Goal: Information Seeking & Learning: Learn about a topic

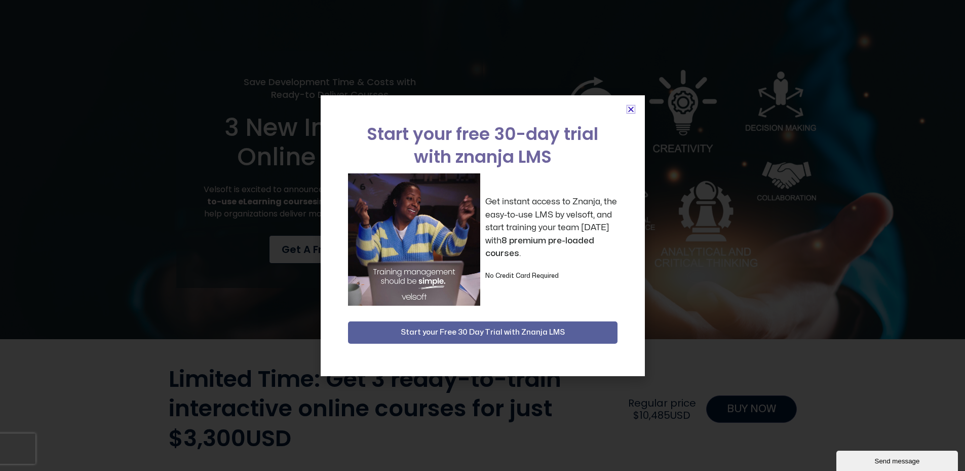
drag, startPoint x: 632, startPoint y: 108, endPoint x: 623, endPoint y: 117, distance: 12.9
click at [632, 108] on icon "Close" at bounding box center [631, 109] width 8 height 8
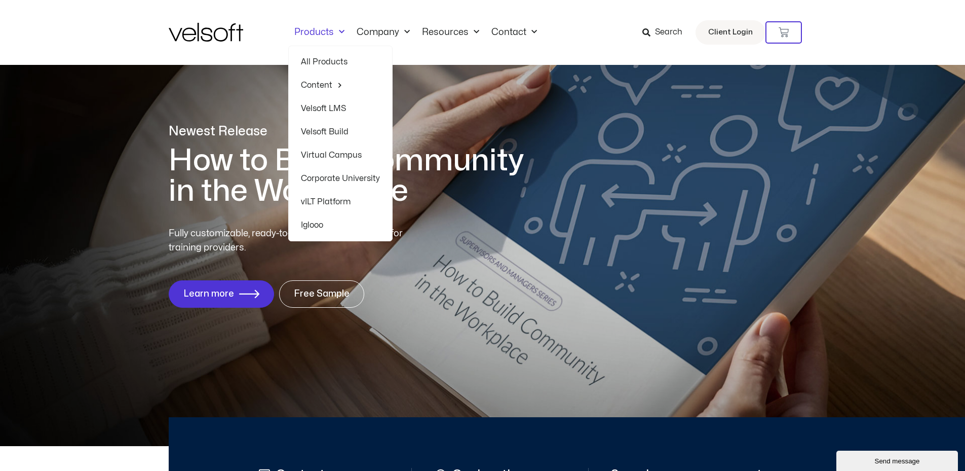
click at [330, 104] on link "Velsoft LMS" at bounding box center [340, 108] width 79 height 23
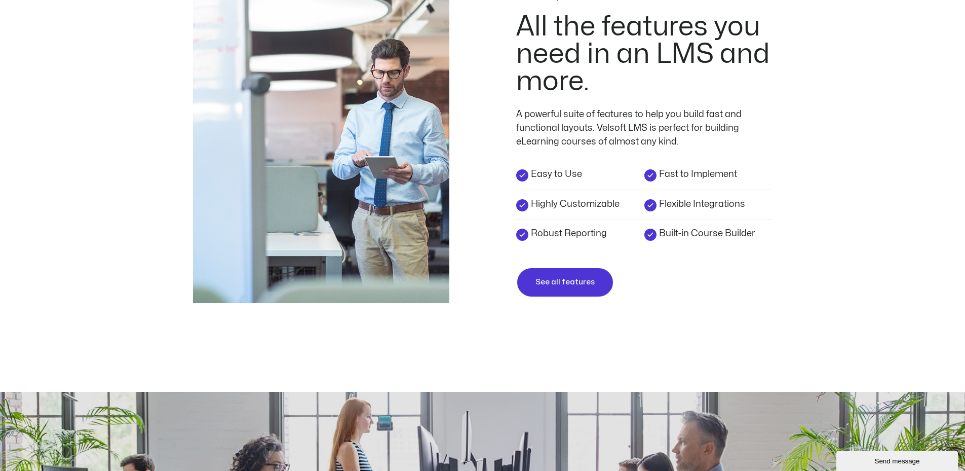
scroll to position [1773, 0]
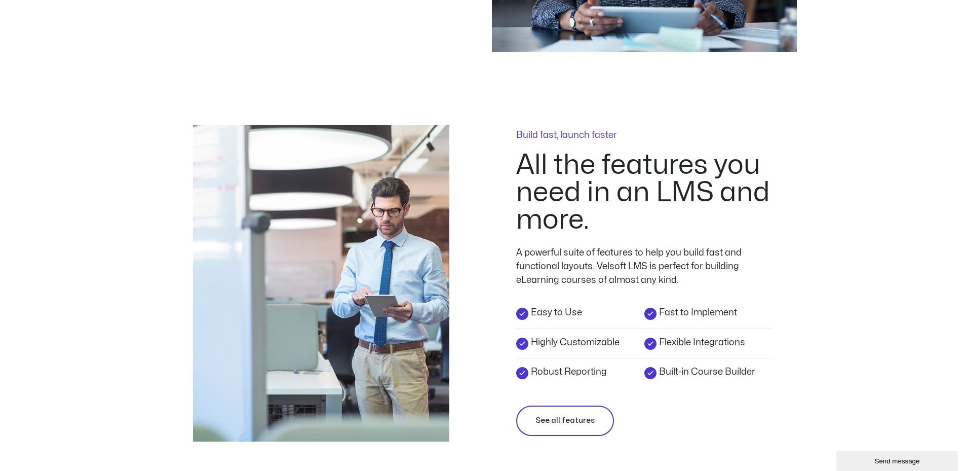
click at [578, 415] on span "See all features" at bounding box center [564, 420] width 59 height 12
click at [539, 138] on div "Build fast, launch faster" at bounding box center [644, 141] width 256 height 21
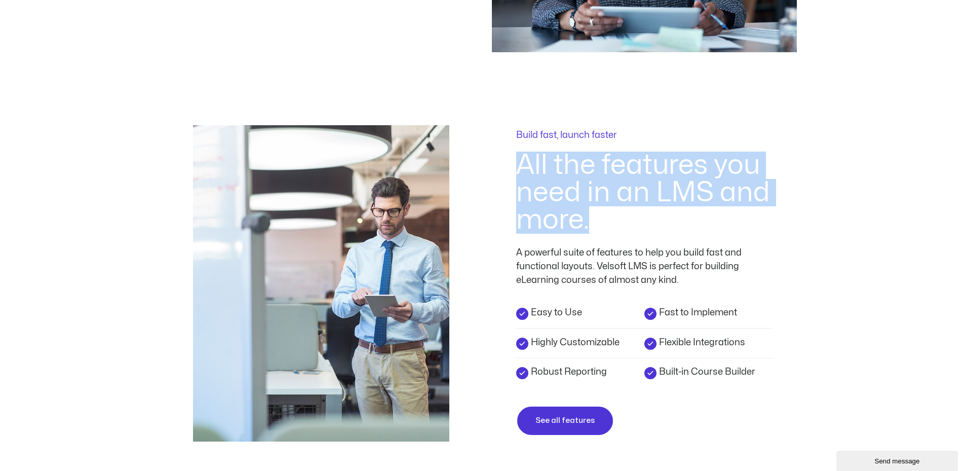
drag, startPoint x: 520, startPoint y: 152, endPoint x: 759, endPoint y: 207, distance: 245.3
click at [759, 207] on h2 "All the features you need in an LMS and more." at bounding box center [644, 192] width 256 height 82
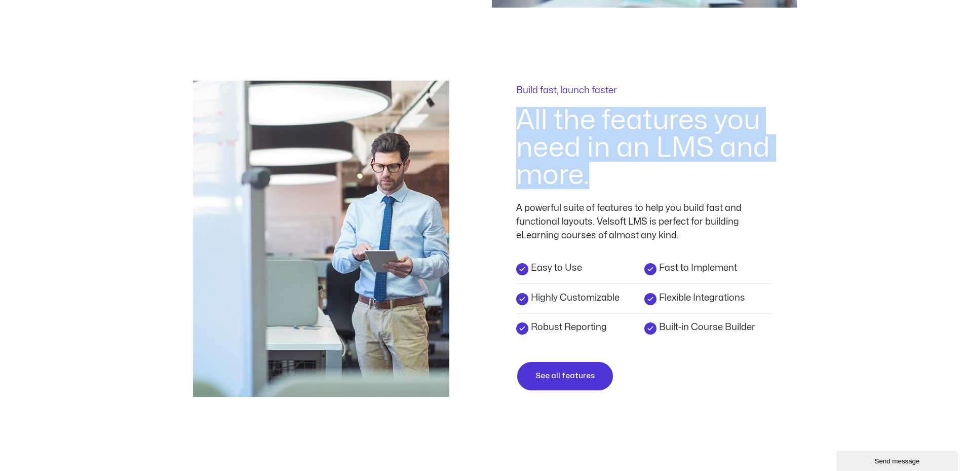
scroll to position [1824, 0]
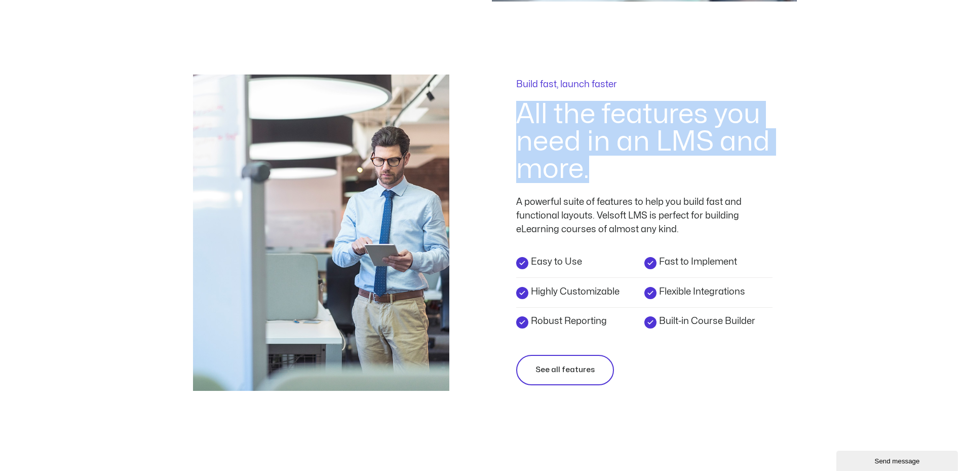
click at [547, 368] on link "See all features" at bounding box center [565, 370] width 98 height 30
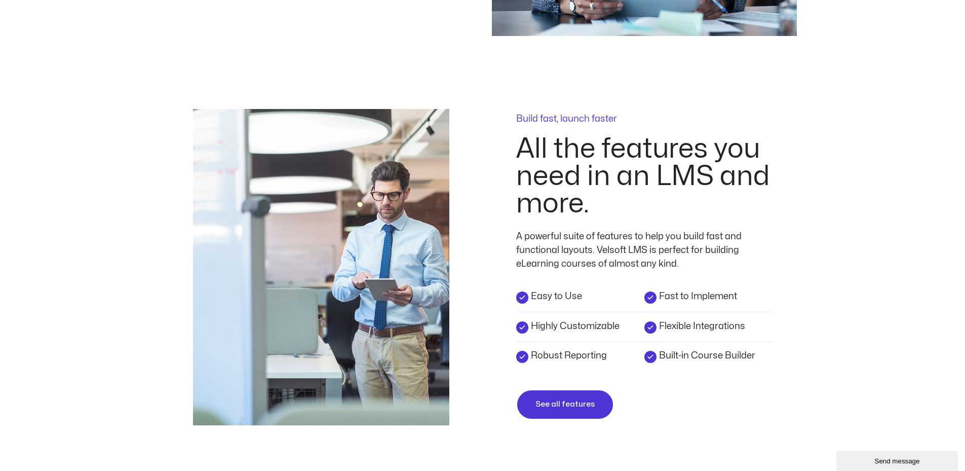
scroll to position [1773, 0]
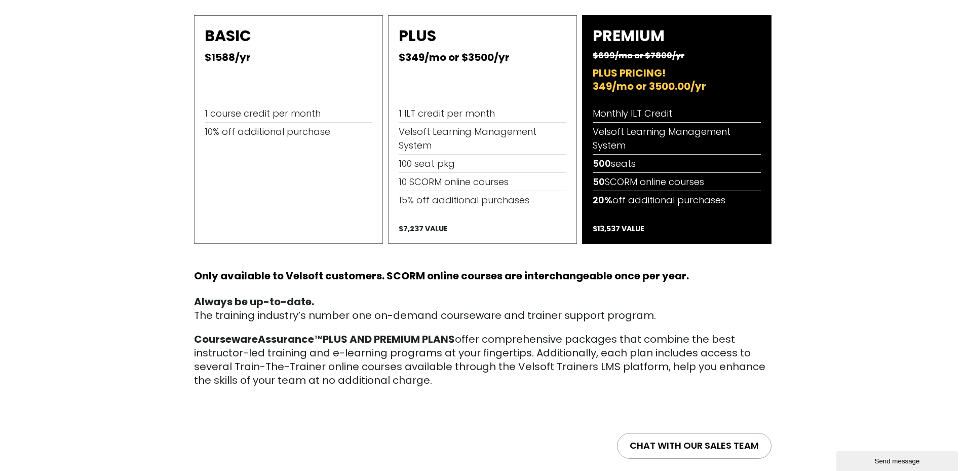
scroll to position [557, 0]
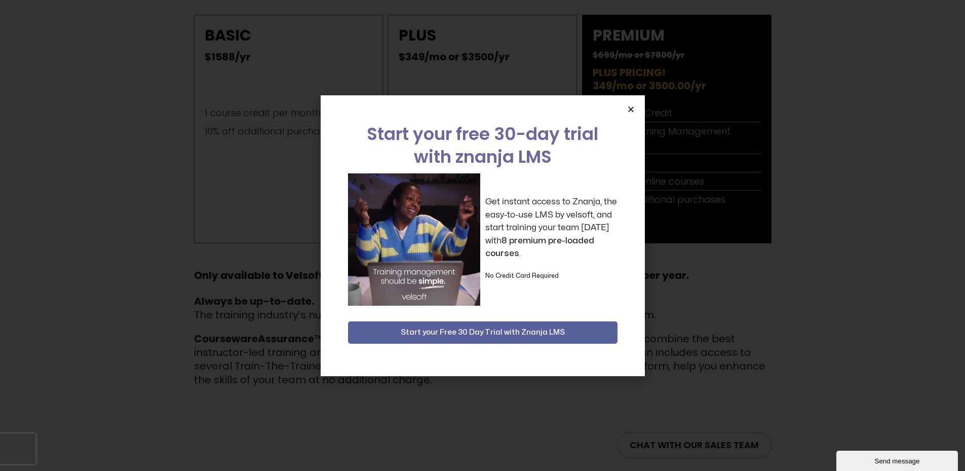
click at [637, 113] on div "Start your free 30-day trial with znanja LMS Get instant access to Znanja, the …" at bounding box center [483, 235] width 324 height 281
click at [631, 110] on icon "Close" at bounding box center [631, 109] width 8 height 8
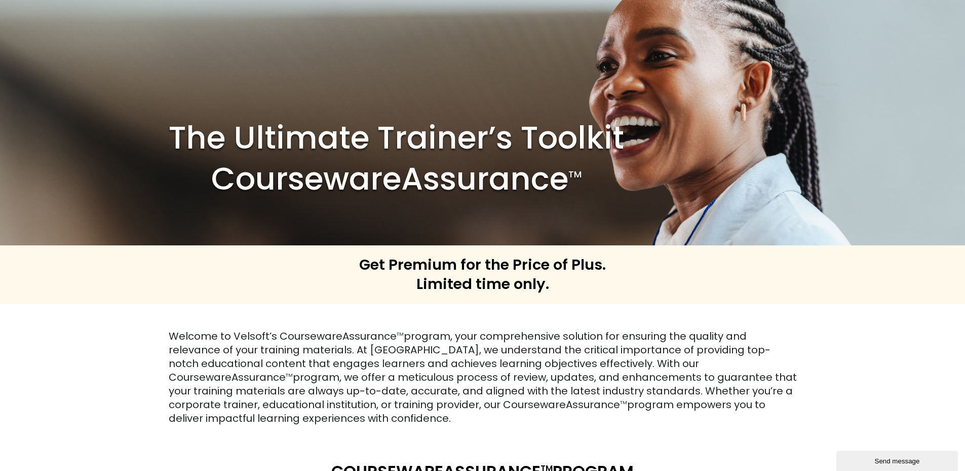
scroll to position [0, 0]
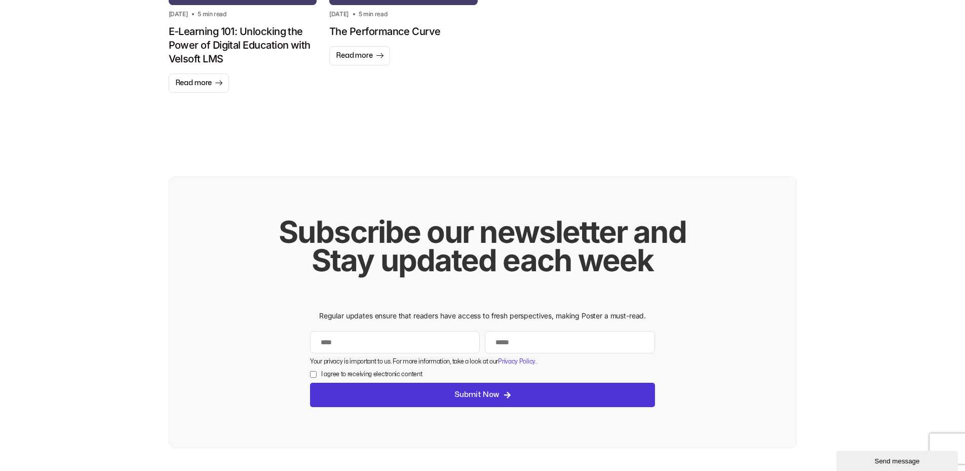
scroll to position [1368, 0]
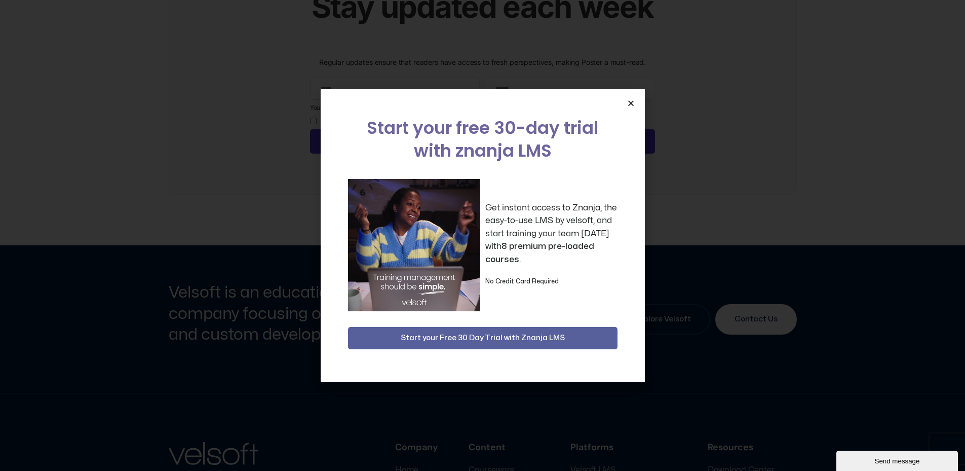
click at [624, 98] on div "Start your free 30-day trial with znanja LMS Get instant access to Znanja, the …" at bounding box center [483, 235] width 324 height 293
click at [631, 106] on icon "Close" at bounding box center [631, 103] width 8 height 8
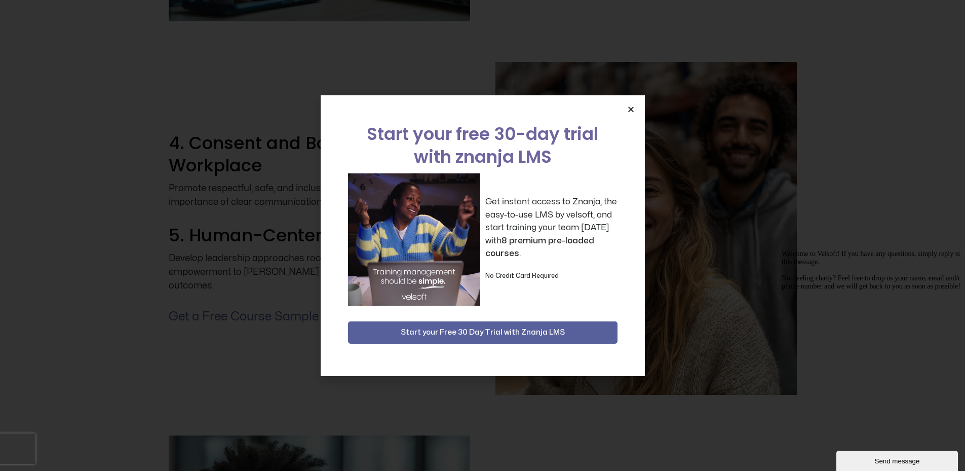
click at [631, 106] on icon "Close" at bounding box center [631, 109] width 8 height 8
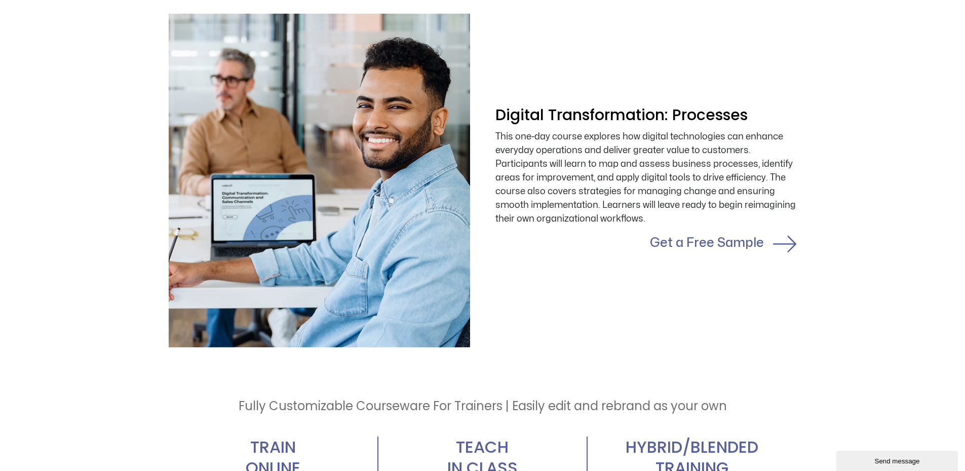
scroll to position [1976, 0]
